Goal: Communication & Community: Ask a question

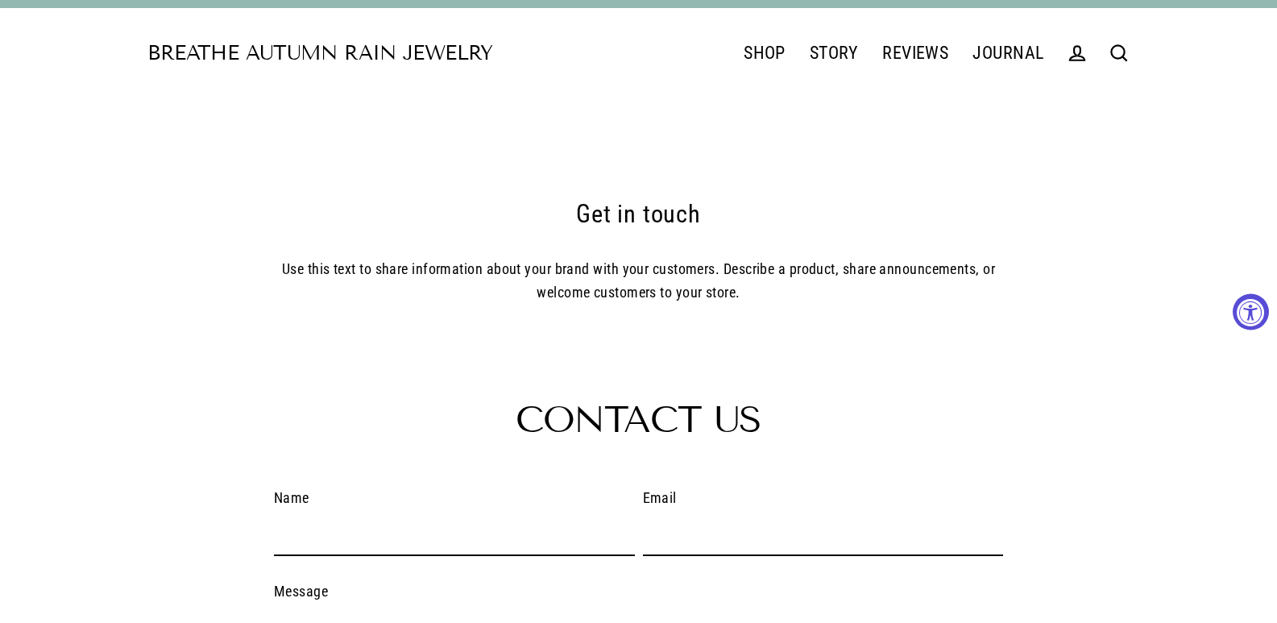
scroll to position [349, 0]
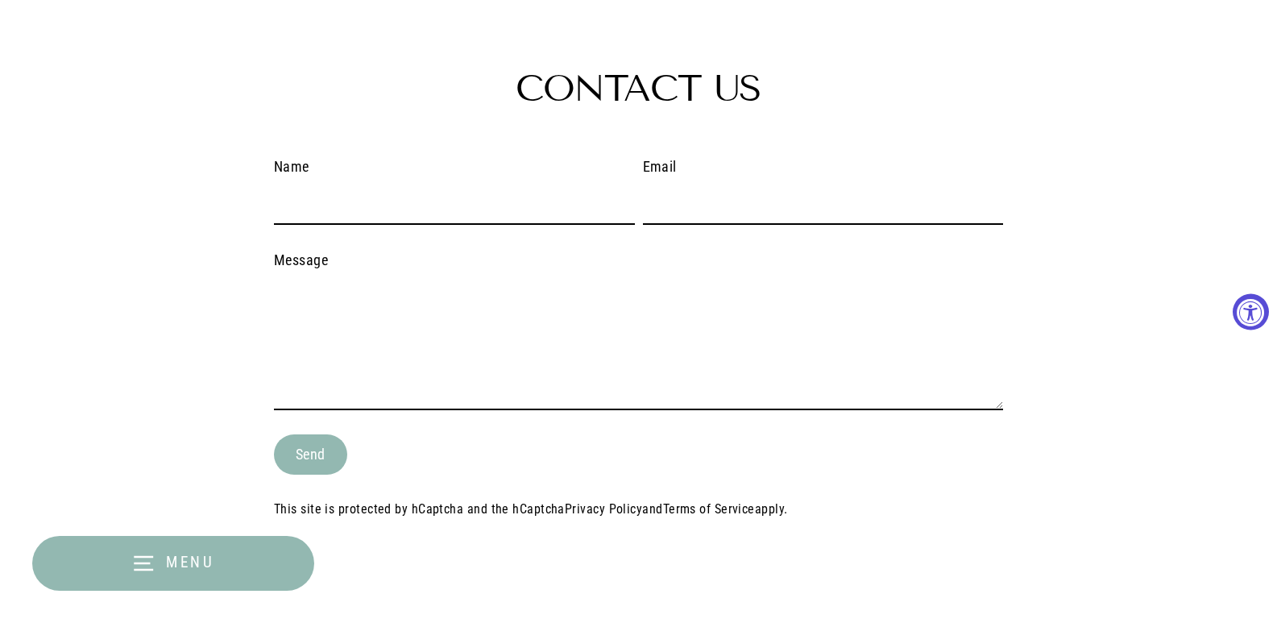
drag, startPoint x: 474, startPoint y: 338, endPoint x: 412, endPoint y: 286, distance: 81.2
click at [461, 327] on textarea "Message" at bounding box center [638, 345] width 729 height 131
paste textarea "Wikipedia is considered to be the World’s most significant tool for reference m…"
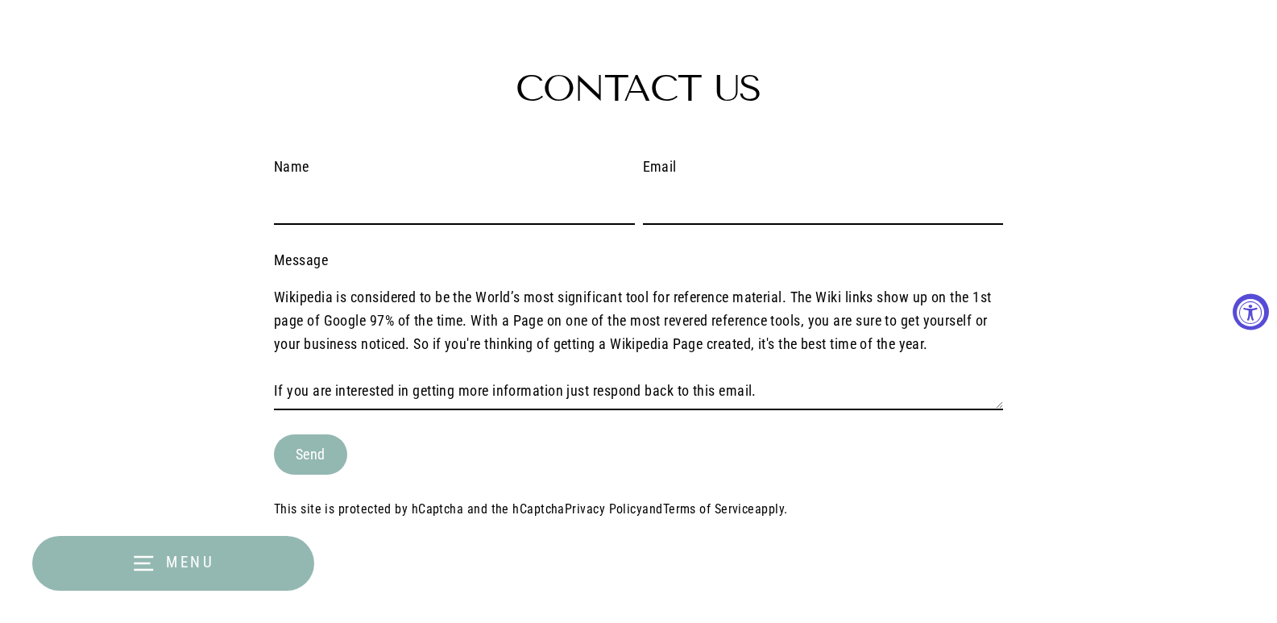
scroll to position [200, 0]
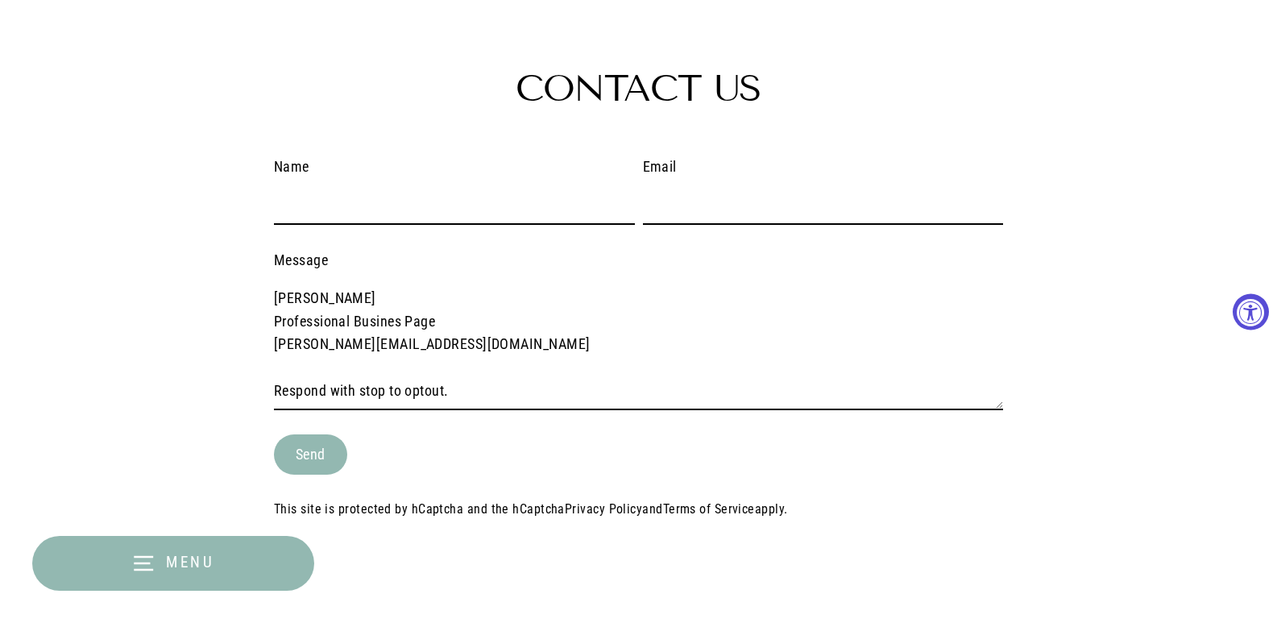
type textarea "Wikipedia is considered to be the World’s most significant tool for reference m…"
click at [377, 218] on input "Name" at bounding box center [454, 206] width 361 height 38
type input "James Clark"
click at [763, 205] on input "Email" at bounding box center [823, 206] width 361 height 38
type input "James@Professionalbusinesspage.com"
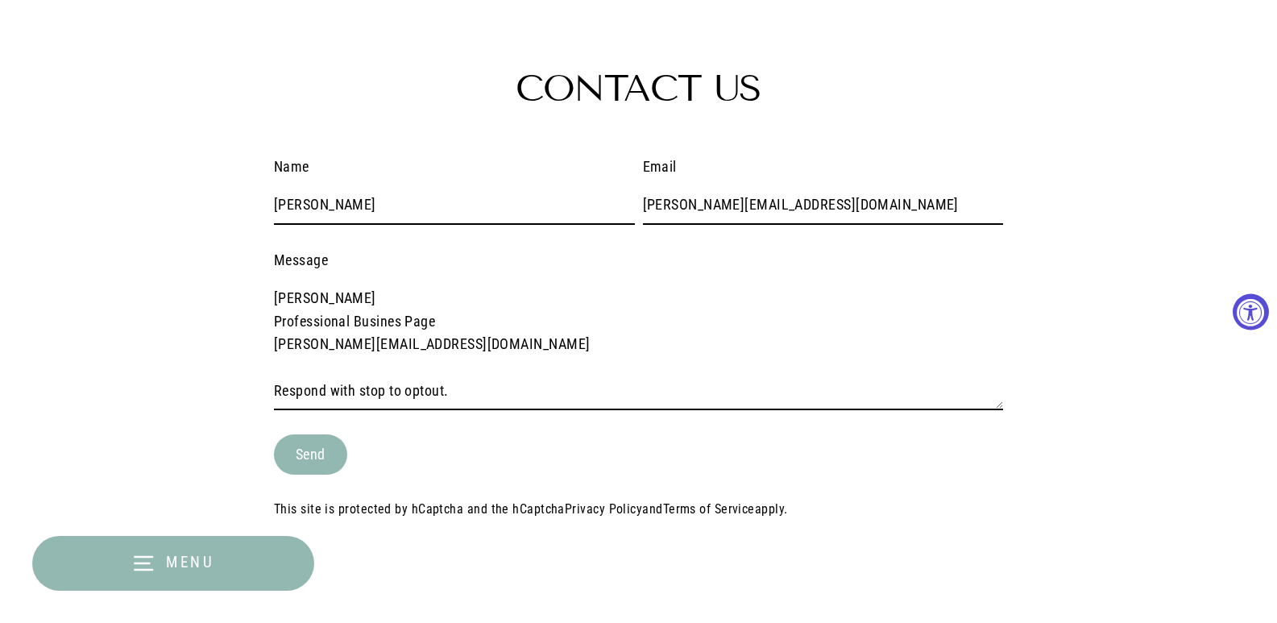
click at [496, 357] on textarea "Wikipedia is considered to be the World’s most significant tool for reference m…" at bounding box center [638, 345] width 729 height 131
click at [315, 448] on button "Send" at bounding box center [310, 454] width 73 height 40
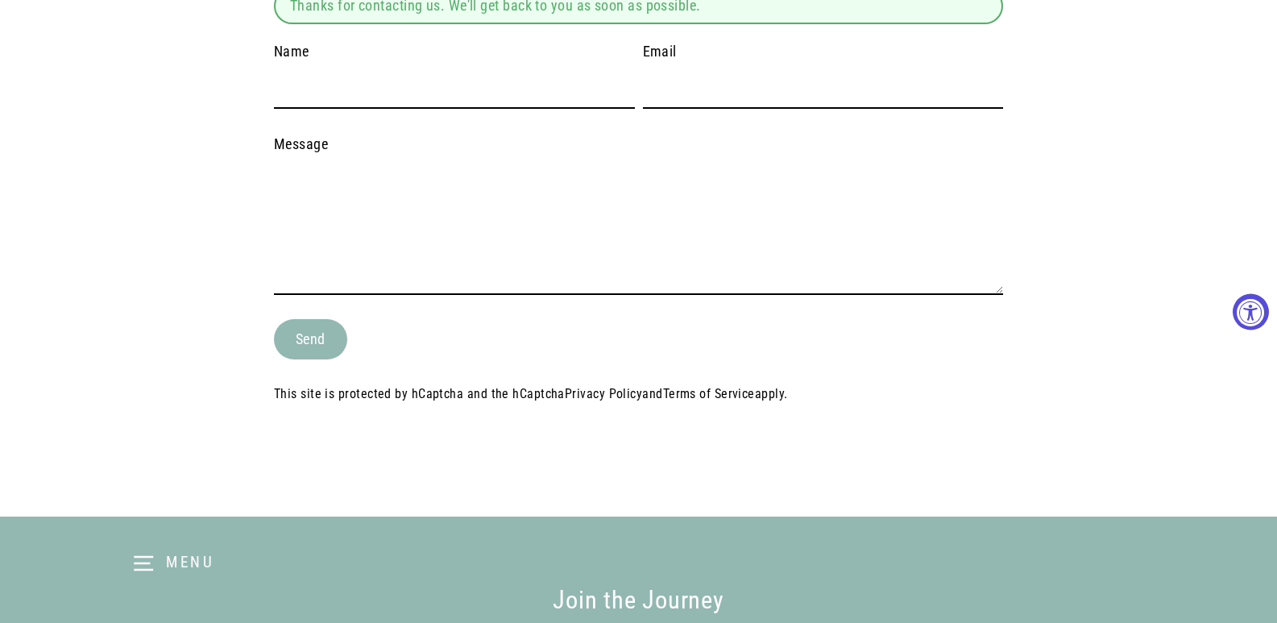
scroll to position [516, 0]
